Goal: Information Seeking & Learning: Learn about a topic

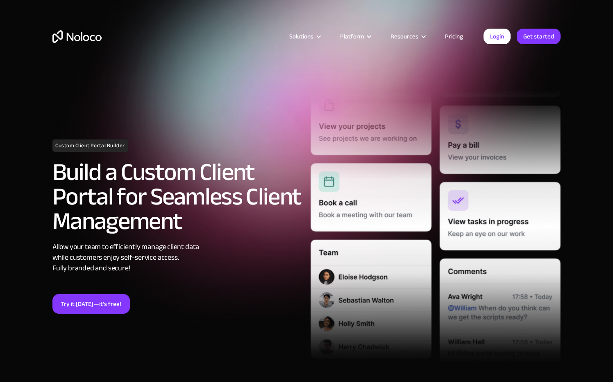
click at [454, 34] on link "Pricing" at bounding box center [453, 36] width 38 height 11
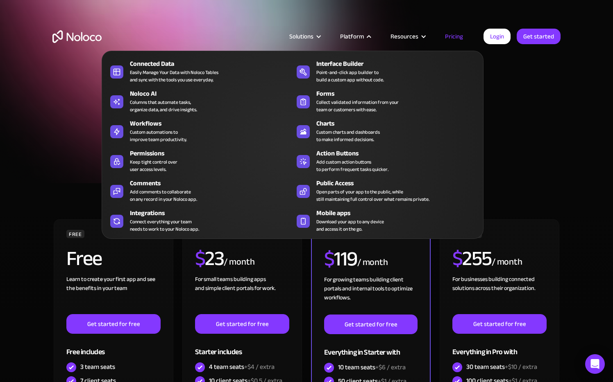
click at [357, 37] on div "Platform" at bounding box center [352, 36] width 24 height 11
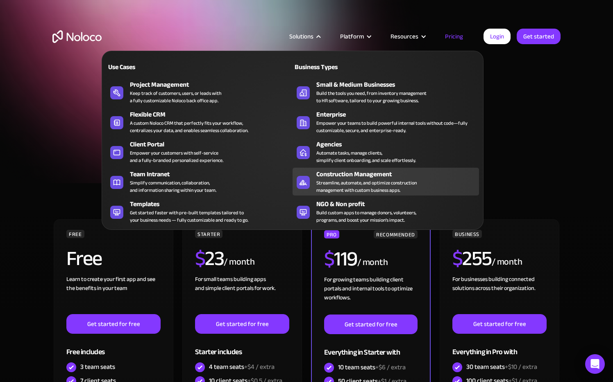
click at [340, 186] on div "Streamline, automate, and optimize construction management with custom business…" at bounding box center [366, 186] width 100 height 15
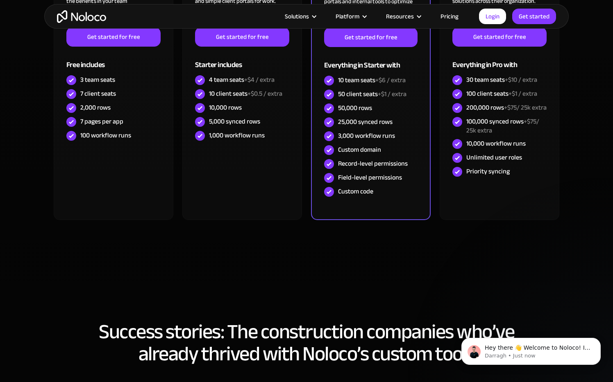
scroll to position [2461, 0]
